Goal: Find specific page/section: Find specific page/section

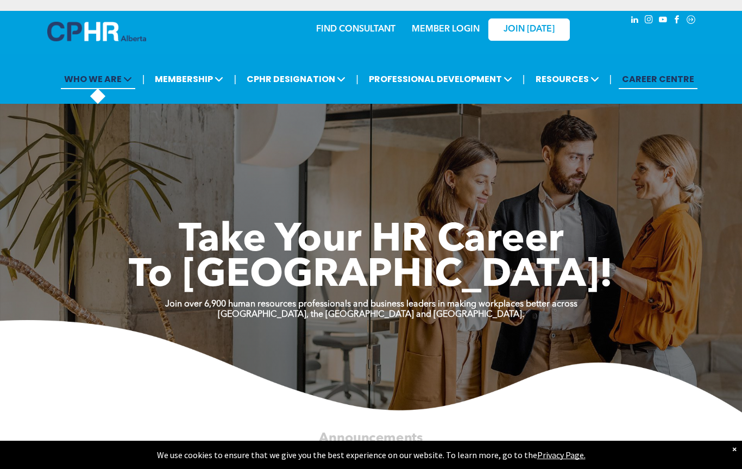
click at [132, 83] on icon at bounding box center [127, 78] width 9 height 9
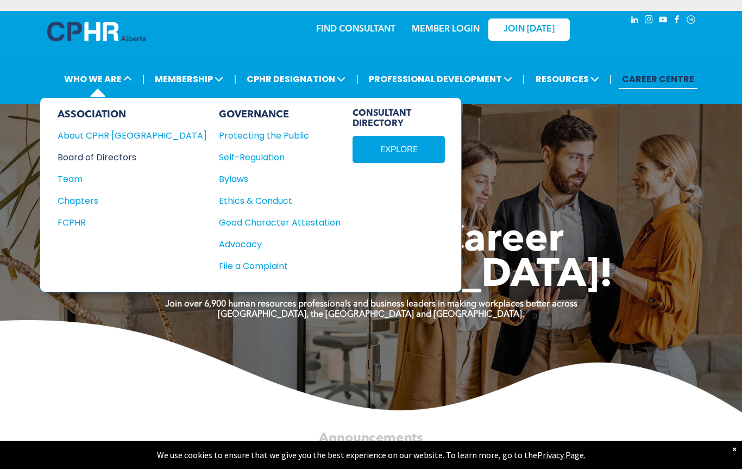
click at [121, 153] on div "Board of Directors" at bounding box center [125, 158] width 135 height 14
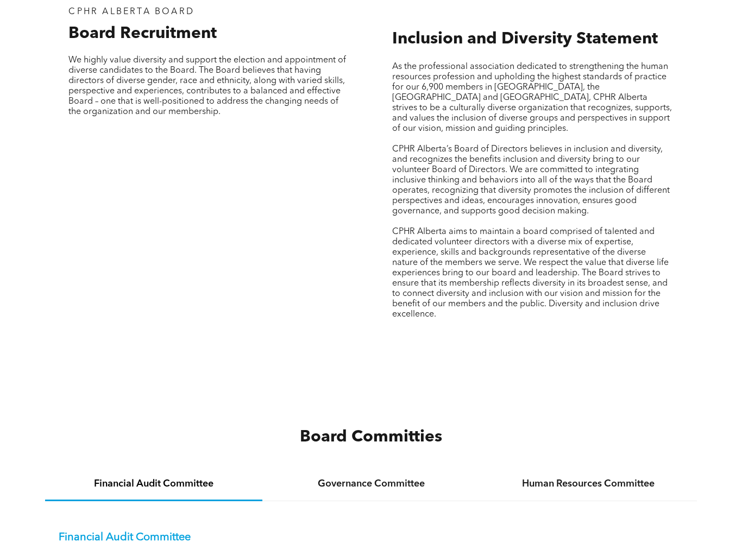
scroll to position [1144, 0]
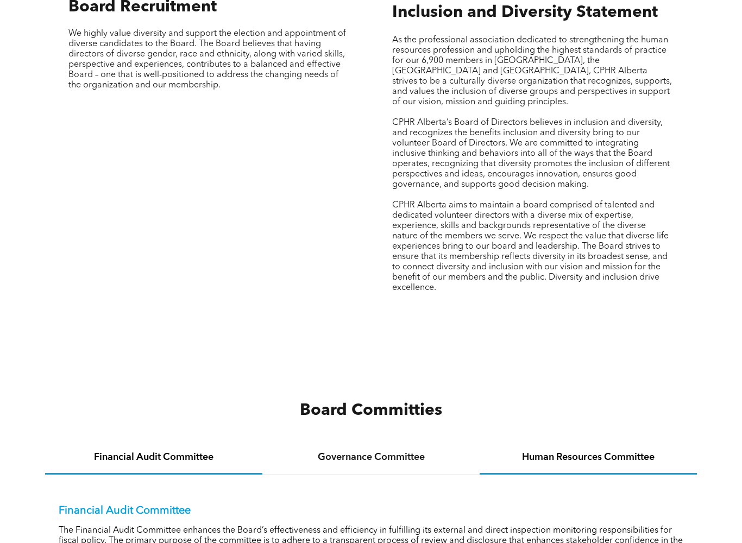
click at [626, 464] on h4 "Human Resources Committee" at bounding box center [589, 458] width 198 height 12
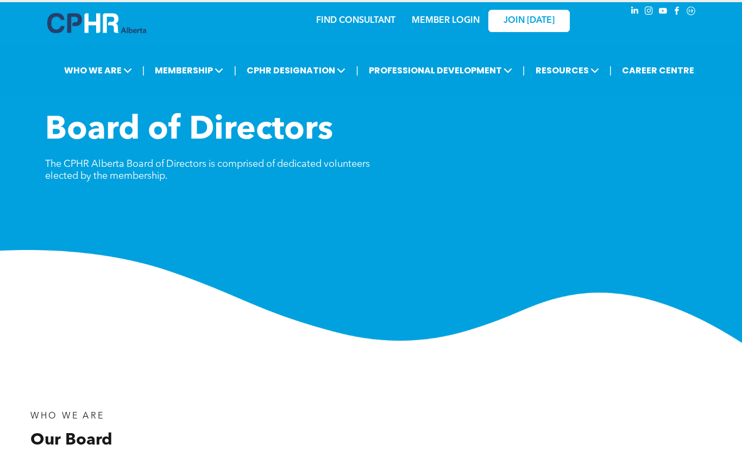
scroll to position [0, 0]
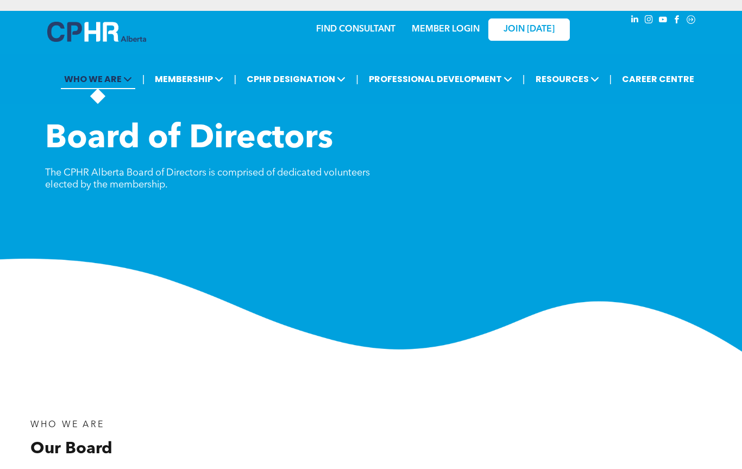
click at [120, 86] on span "WHO WE ARE" at bounding box center [98, 79] width 74 height 20
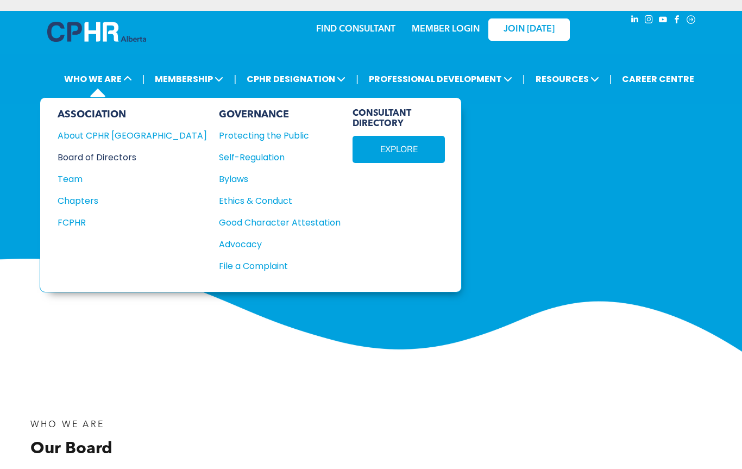
click at [127, 154] on div "Board of Directors" at bounding box center [125, 158] width 135 height 14
click at [125, 134] on div "About CPHR [GEOGRAPHIC_DATA]" at bounding box center [125, 136] width 135 height 14
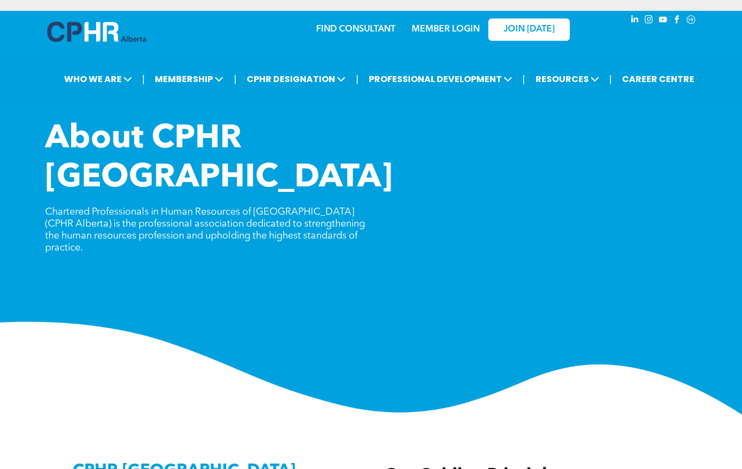
click at [111, 133] on span "About CPHR [GEOGRAPHIC_DATA]" at bounding box center [219, 159] width 348 height 72
